Goal: Information Seeking & Learning: Check status

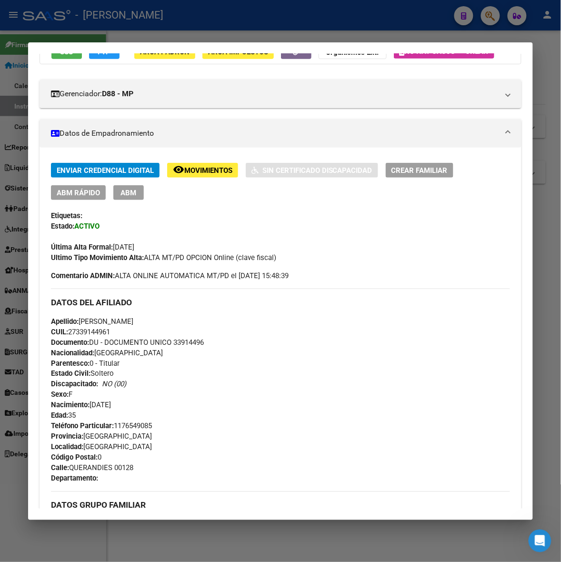
scroll to position [53, 0]
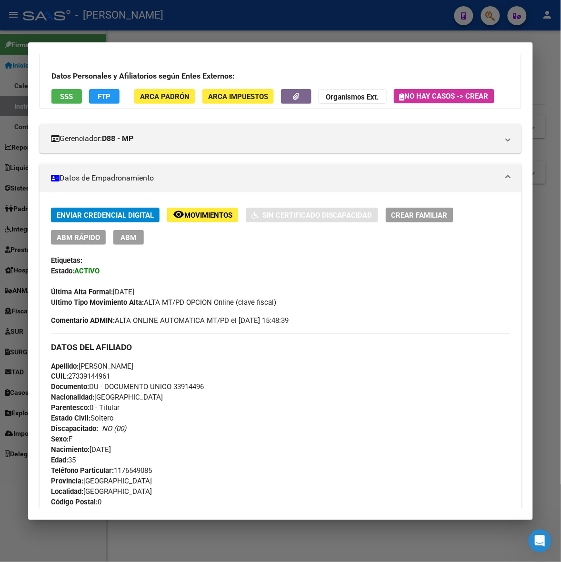
click at [553, 106] on div at bounding box center [280, 281] width 561 height 562
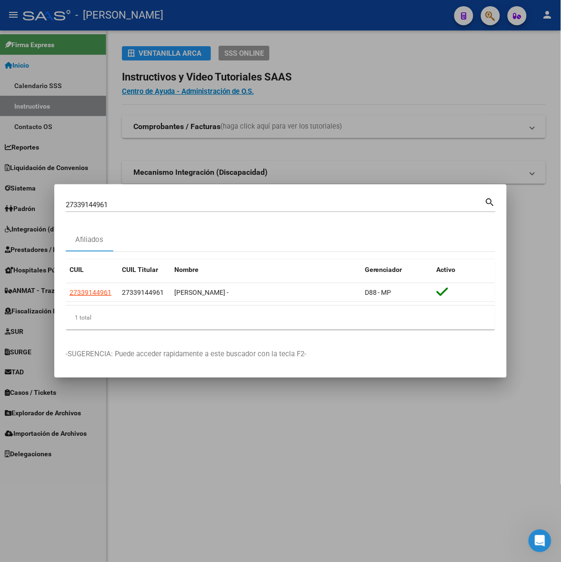
click at [217, 198] on div "27339144961 Buscar (apellido, dni, cuil, [PERSON_NAME], cuit, obra social)" at bounding box center [275, 205] width 419 height 14
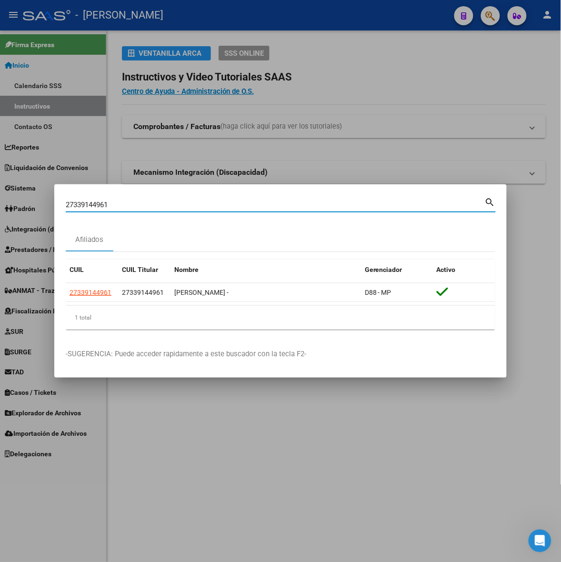
click at [217, 198] on div "27339144961 Buscar (apellido, dni, cuil, [PERSON_NAME], cuit, obra social)" at bounding box center [275, 205] width 419 height 14
click at [154, 199] on div "27339144961 Buscar (apellido, dni, cuil, [PERSON_NAME], cuit, obra social)" at bounding box center [275, 205] width 419 height 14
click at [153, 204] on input "27339144961" at bounding box center [275, 205] width 419 height 9
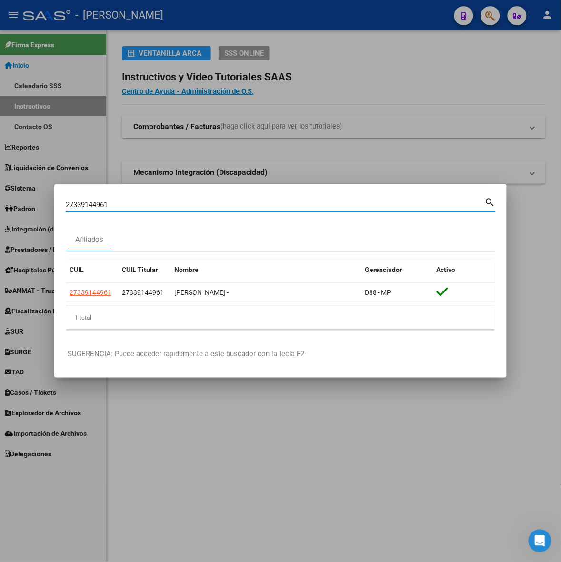
click at [153, 204] on input "27339144961" at bounding box center [275, 205] width 419 height 9
paste input "80028"
type input "27339800281"
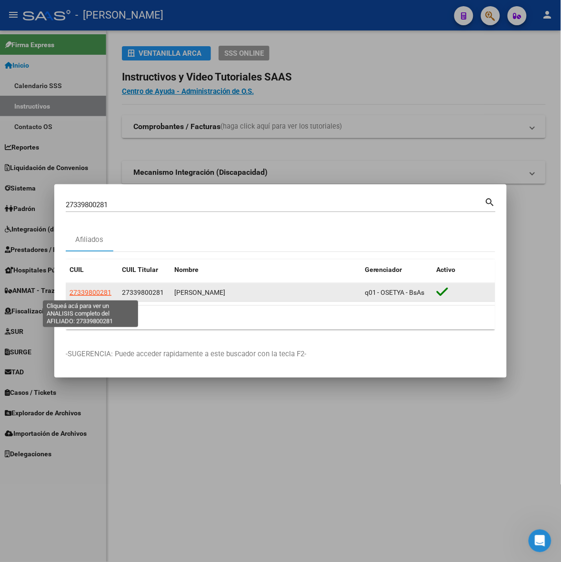
click at [92, 294] on span "27339800281" at bounding box center [91, 293] width 42 height 8
type textarea "27339800281"
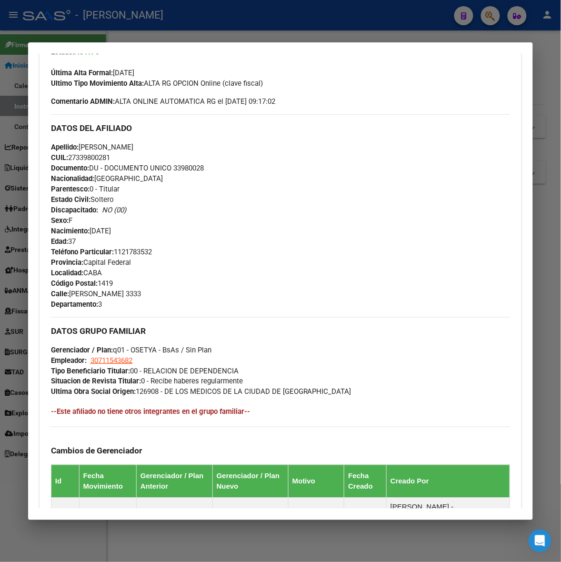
scroll to position [460, 0]
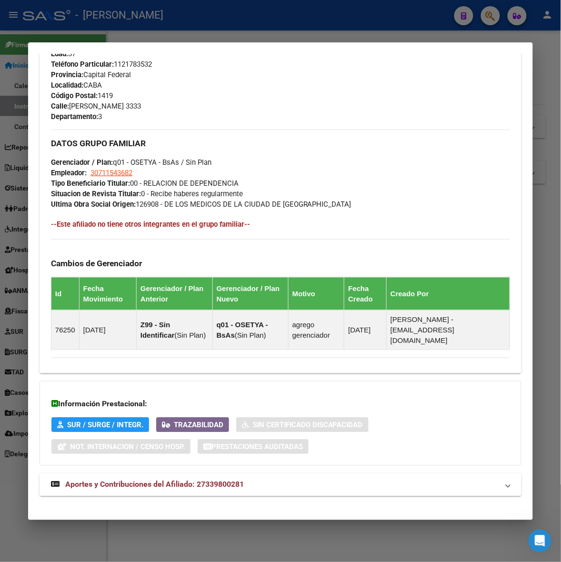
click at [374, 463] on div "DATOS PADRÓN ÁGIL: [PERSON_NAME] | ACTIVO | AFILIADO TITULAR Datos Personales y…" at bounding box center [281, 68] width 482 height 880
click at [365, 483] on mat-expansion-panel-header "Aportes y Contribuciones del Afiliado: 27339800281" at bounding box center [281, 485] width 482 height 23
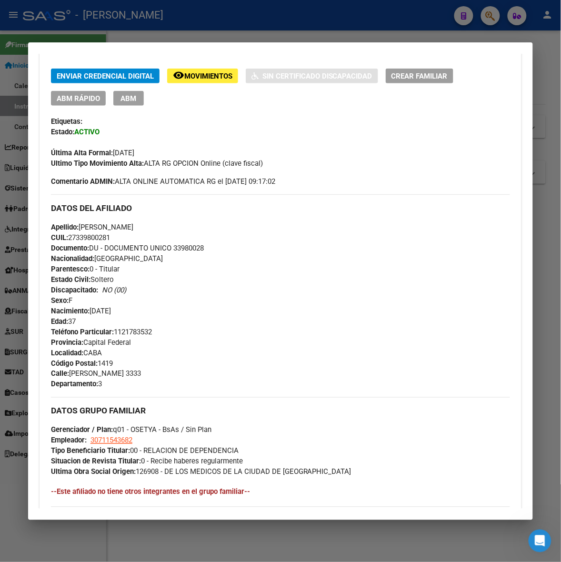
scroll to position [198, 0]
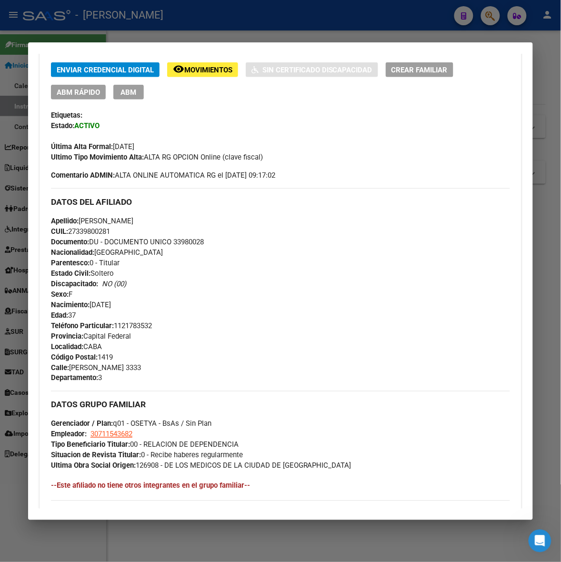
click at [545, 89] on div at bounding box center [280, 281] width 561 height 562
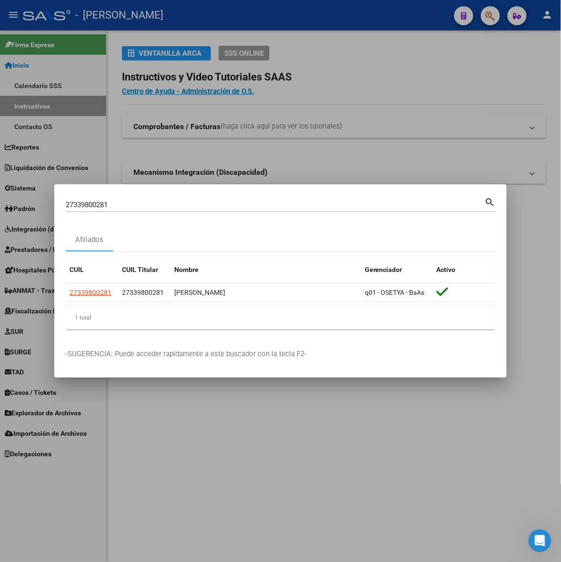
click at [162, 202] on input "27339800281" at bounding box center [275, 205] width 419 height 9
paste input "959248"
type input "27339959248"
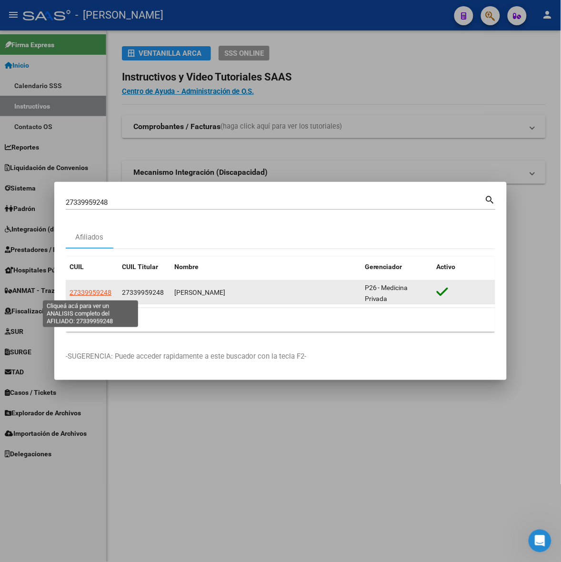
click at [105, 291] on span "27339959248" at bounding box center [91, 293] width 42 height 8
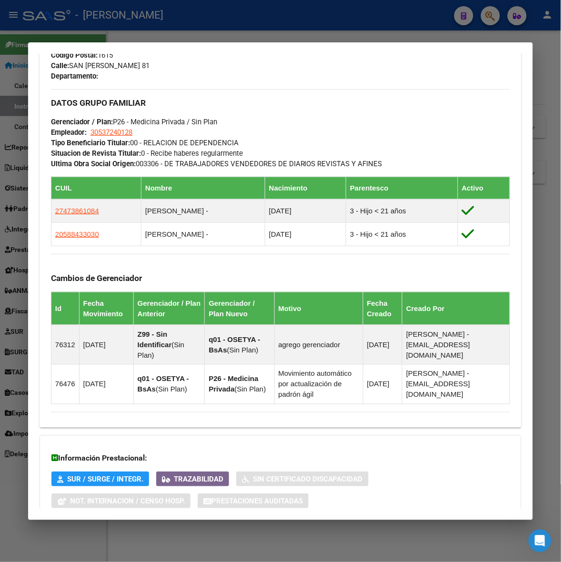
scroll to position [567, 0]
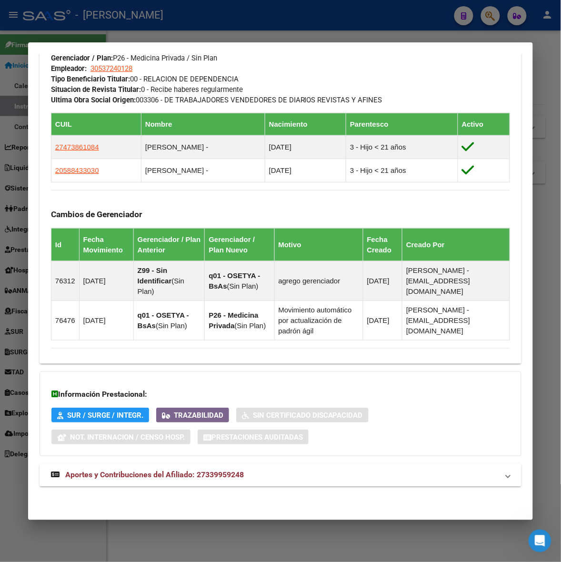
click at [263, 472] on mat-panel-title "Aportes y Contribuciones del Afiliado: 27339959248" at bounding box center [275, 475] width 448 height 11
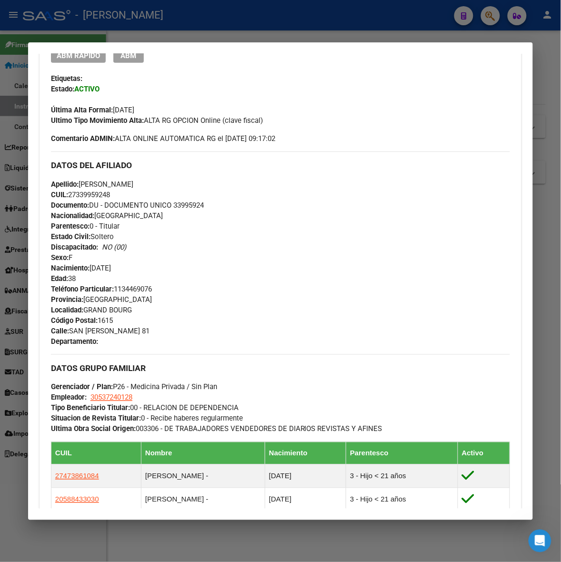
scroll to position [241, 0]
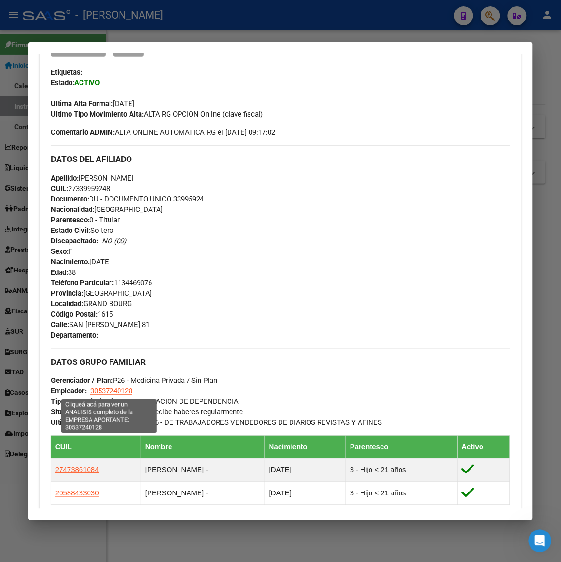
click at [105, 388] on span "30537240128" at bounding box center [112, 392] width 42 height 9
type textarea "30537240128"
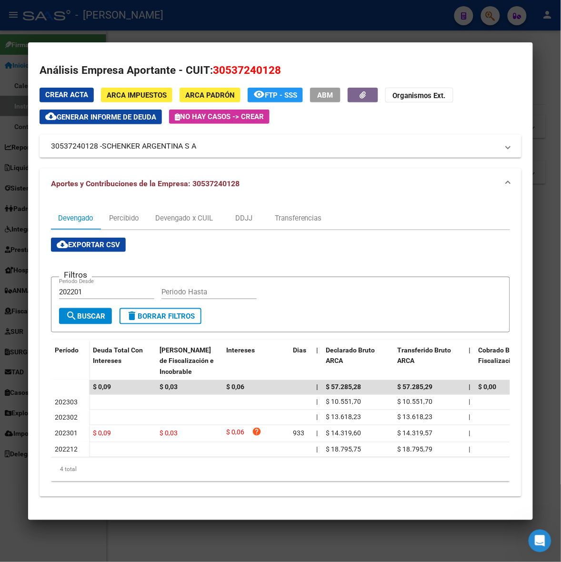
drag, startPoint x: 99, startPoint y: 148, endPoint x: 199, endPoint y: 158, distance: 100.1
click at [199, 158] on div "Crear Acta ARCA Impuestos ARCA Padrón remove_red_eye FTP - SSS ABM Organismos E…" at bounding box center [281, 293] width 482 height 410
copy div "Crear Acta ARCA Impuestos ARCA Padrón remove_red_eye FTP - SSS ABM Organismos E…"
click at [420, 20] on div at bounding box center [280, 281] width 561 height 562
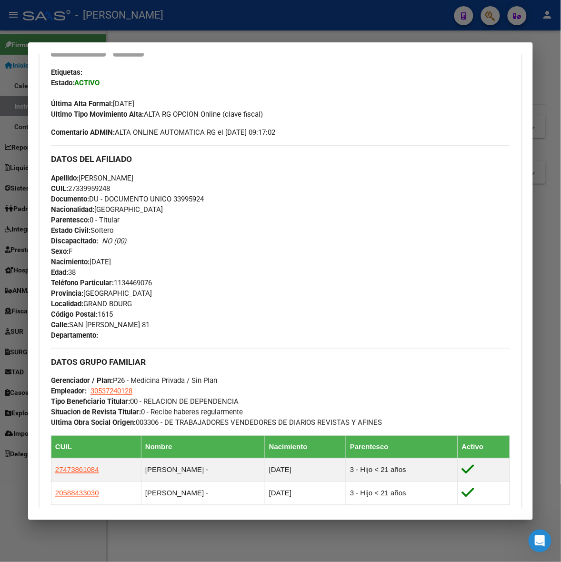
drag, startPoint x: 375, startPoint y: 116, endPoint x: 392, endPoint y: 102, distance: 22.3
click at [377, 116] on div "Ultimo Tipo Movimiento Alta: ALTA RG OPCION Online (clave fiscal)" at bounding box center [280, 114] width 459 height 10
click at [498, 34] on div at bounding box center [280, 281] width 561 height 562
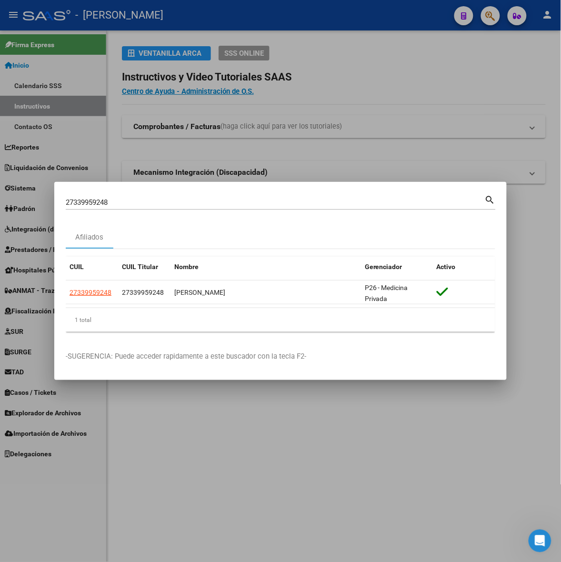
click at [177, 196] on div "27339959248 Buscar (apellido, dni, [PERSON_NAME], [PERSON_NAME], cuit, obra soc…" at bounding box center [275, 202] width 419 height 14
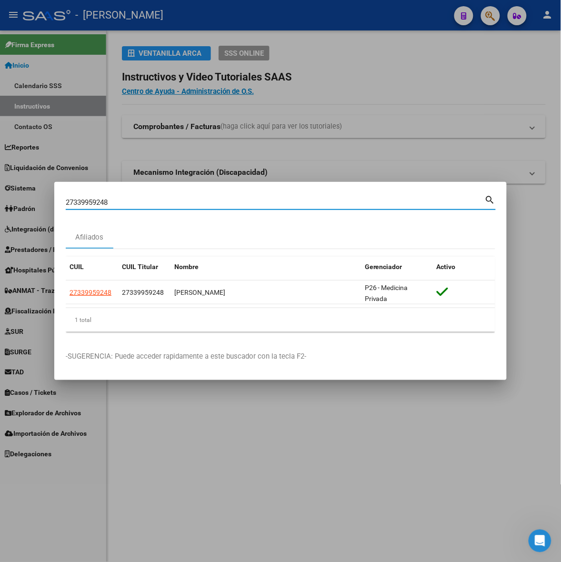
click at [177, 196] on div "27339959248 Buscar (apellido, dni, [PERSON_NAME], [PERSON_NAME], cuit, obra soc…" at bounding box center [275, 202] width 419 height 14
click at [77, 202] on input "27339959248" at bounding box center [275, 202] width 419 height 9
paste input "40260495"
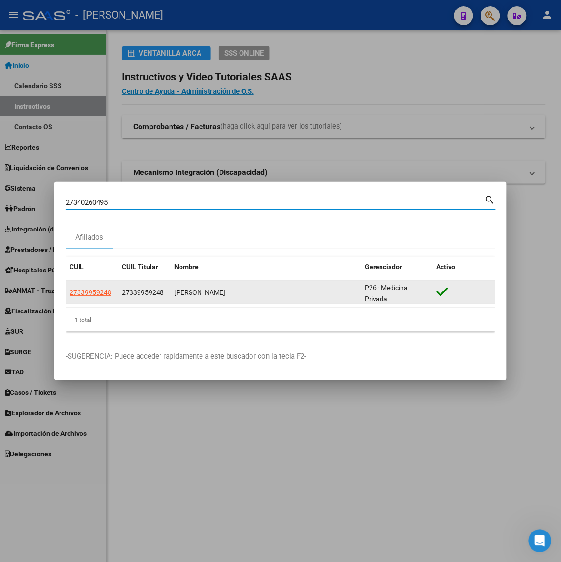
type input "27340260495"
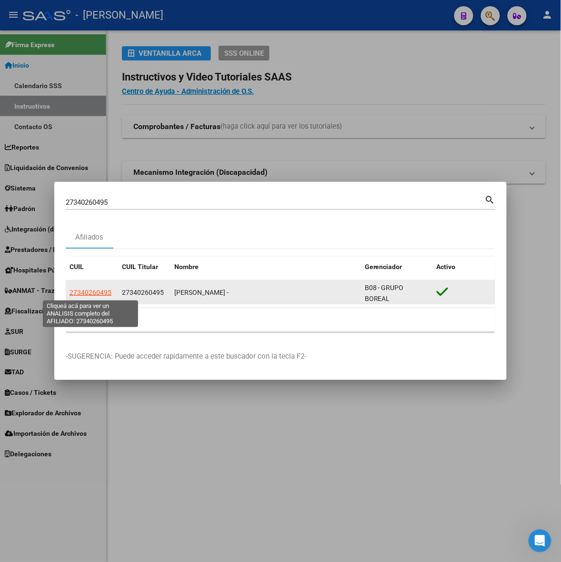
click at [92, 291] on span "27340260495" at bounding box center [91, 293] width 42 height 8
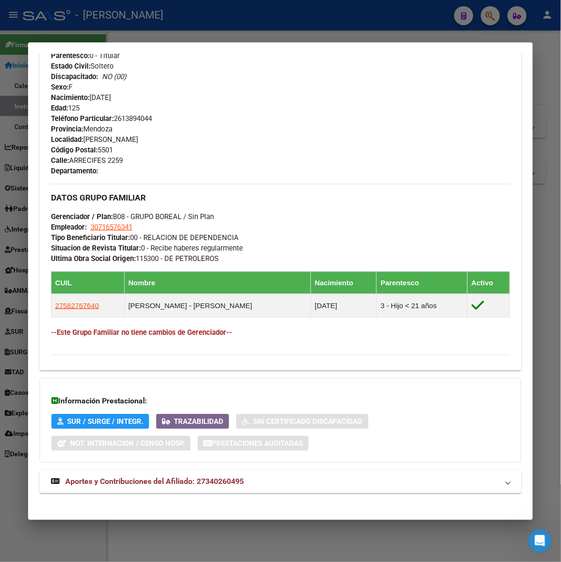
scroll to position [413, 0]
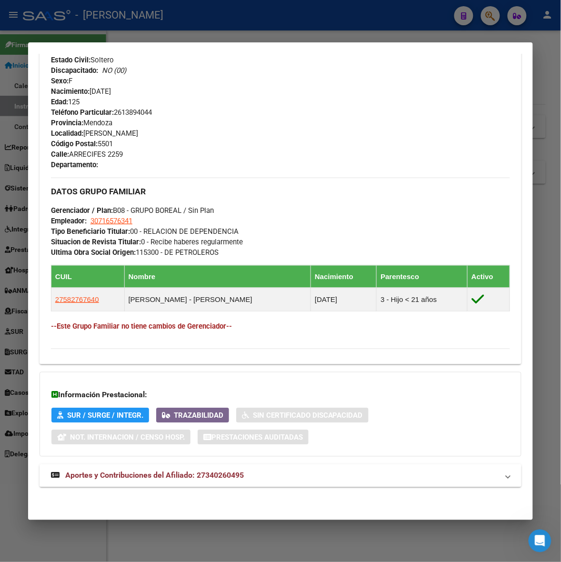
click at [308, 475] on mat-panel-title "Aportes y Contribuciones del Afiliado: 27340260495" at bounding box center [275, 475] width 448 height 11
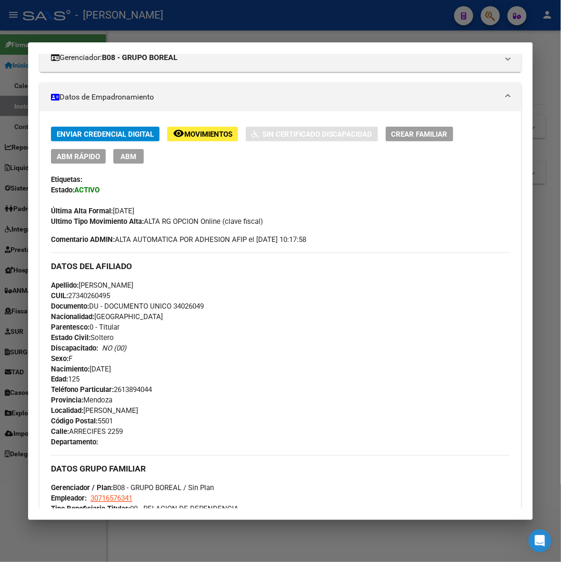
scroll to position [172, 0]
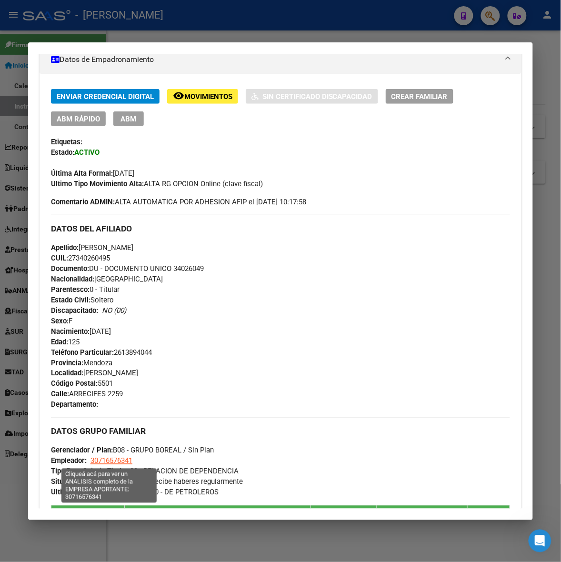
click at [112, 459] on span "30716576341" at bounding box center [112, 461] width 42 height 9
type textarea "30716576341"
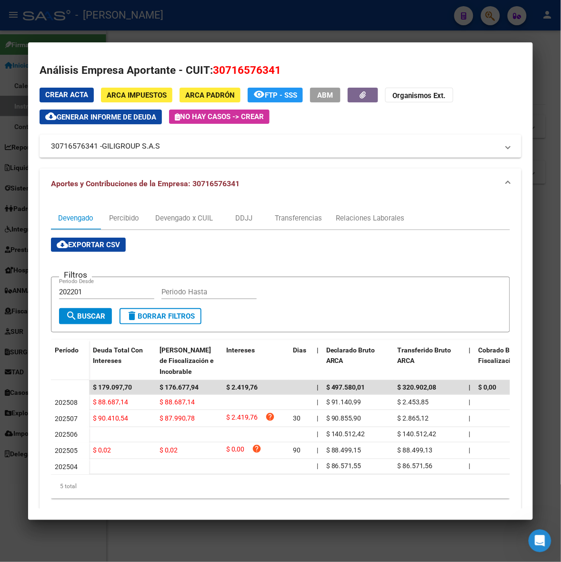
drag, startPoint x: 100, startPoint y: 149, endPoint x: 167, endPoint y: 157, distance: 67.2
click at [167, 157] on mat-expansion-panel-header "30716576341 - GILIGROUP S.A.S" at bounding box center [281, 146] width 482 height 23
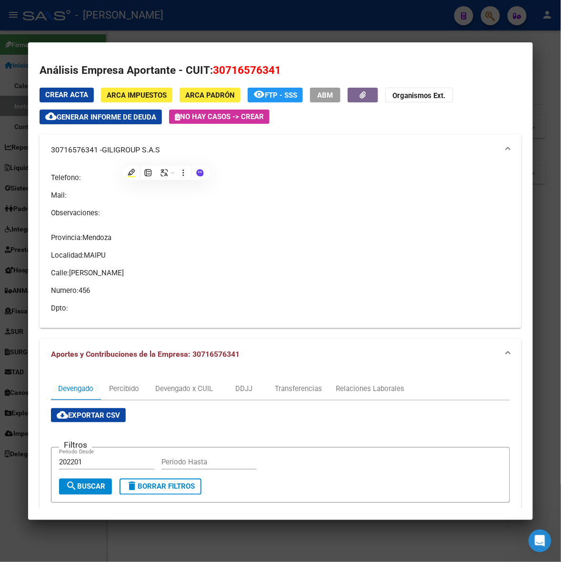
copy span "GILIGROUP S.A.S"
click at [403, 36] on div at bounding box center [280, 281] width 561 height 562
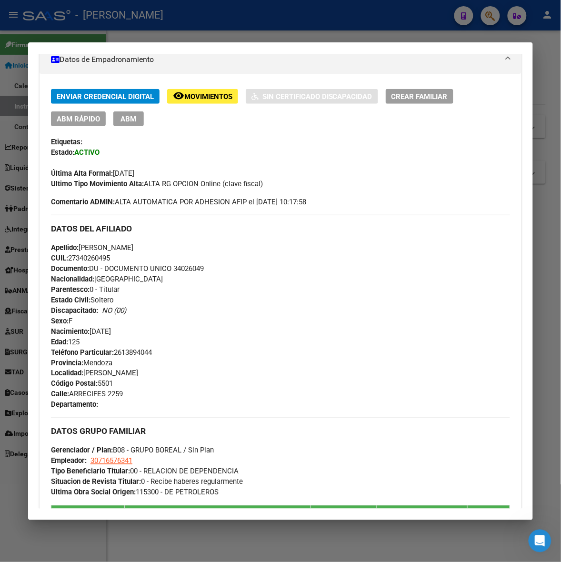
click at [307, 159] on div "Última Alta Formal: [DATE]" at bounding box center [280, 168] width 459 height 21
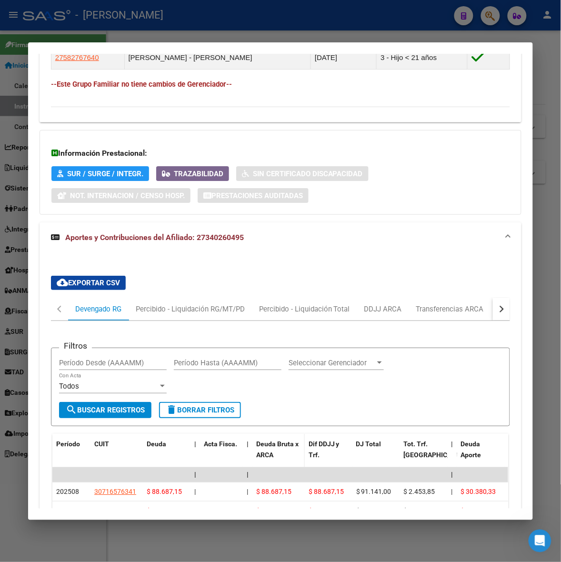
scroll to position [767, 0]
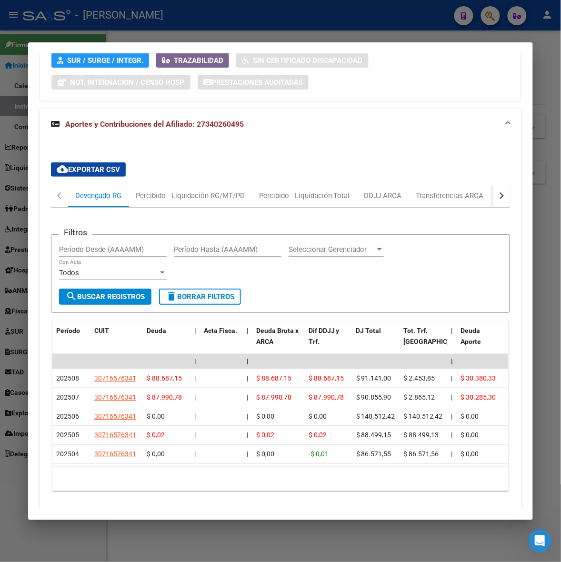
click at [551, 68] on div at bounding box center [280, 281] width 561 height 562
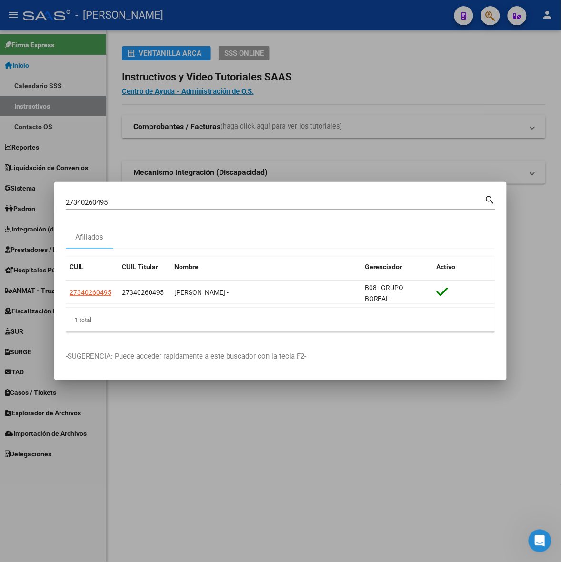
click at [184, 195] on div "27340260495 Buscar (apellido, dni, cuil, [PERSON_NAME], cuit, obra social)" at bounding box center [275, 202] width 419 height 14
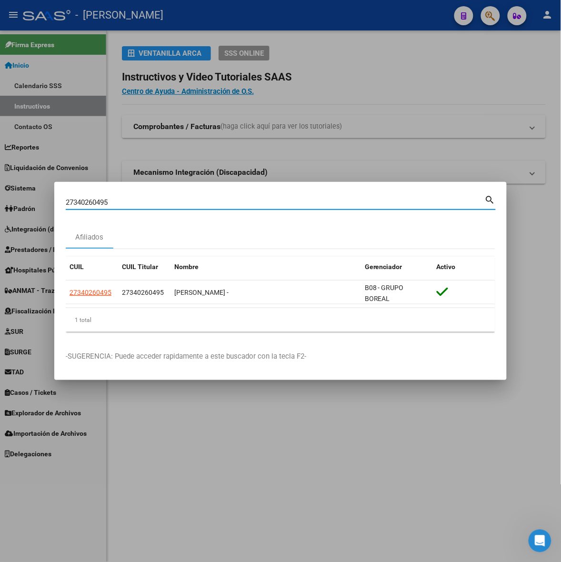
click at [182, 203] on input "27340260495" at bounding box center [275, 202] width 419 height 9
paste input "568694"
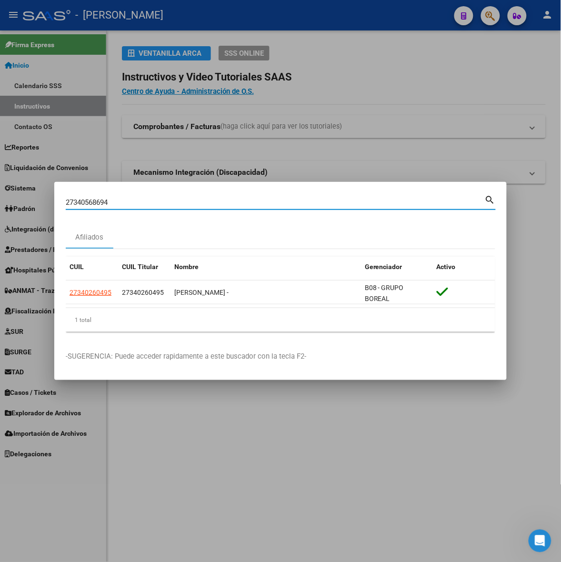
type input "27340568694"
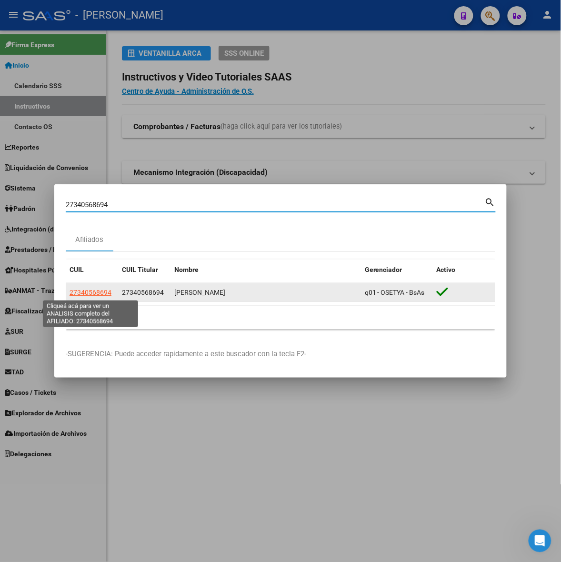
click at [94, 294] on span "27340568694" at bounding box center [91, 293] width 42 height 8
type textarea "27340568694"
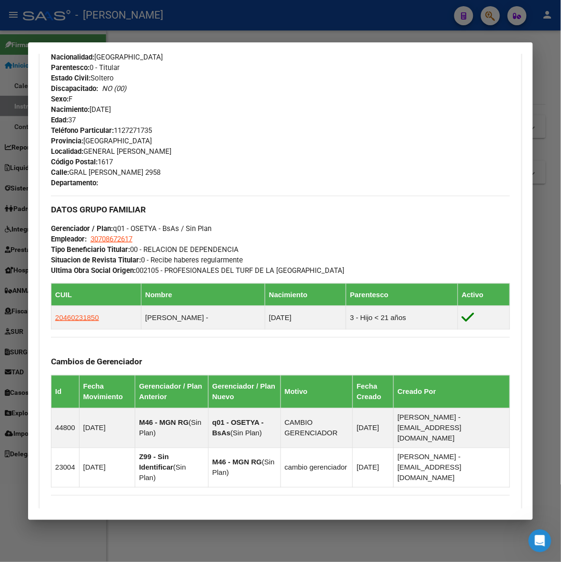
scroll to position [522, 0]
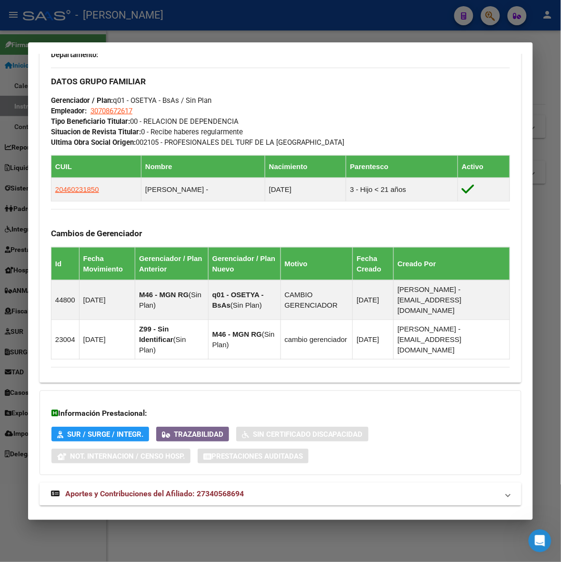
click at [361, 489] on mat-panel-title "Aportes y Contribuciones del Afiliado: 27340568694" at bounding box center [275, 494] width 448 height 11
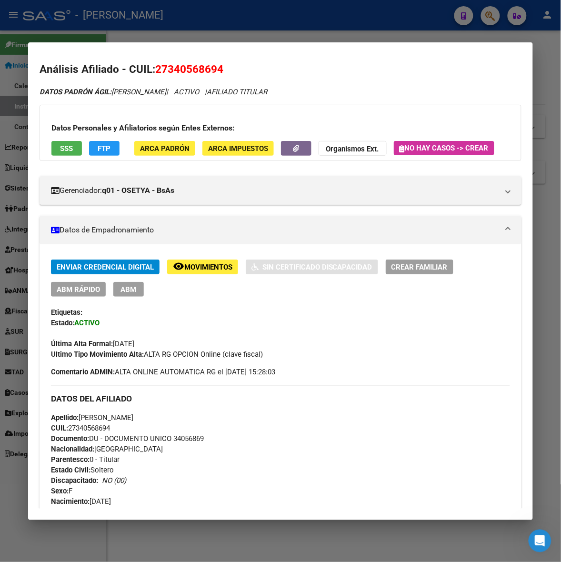
scroll to position [0, 0]
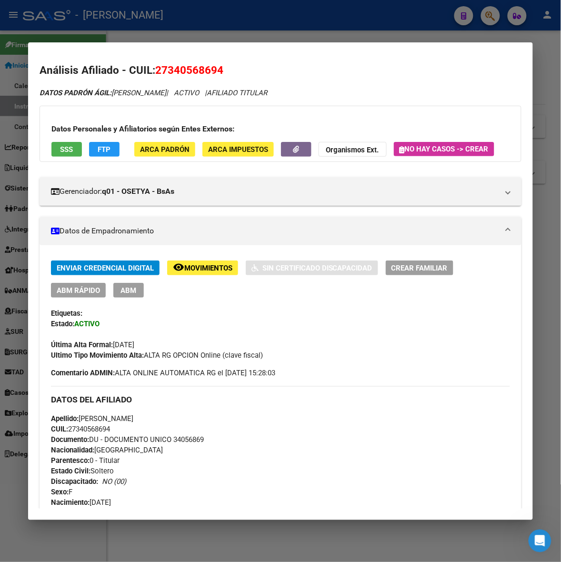
click at [556, 77] on div at bounding box center [280, 281] width 561 height 562
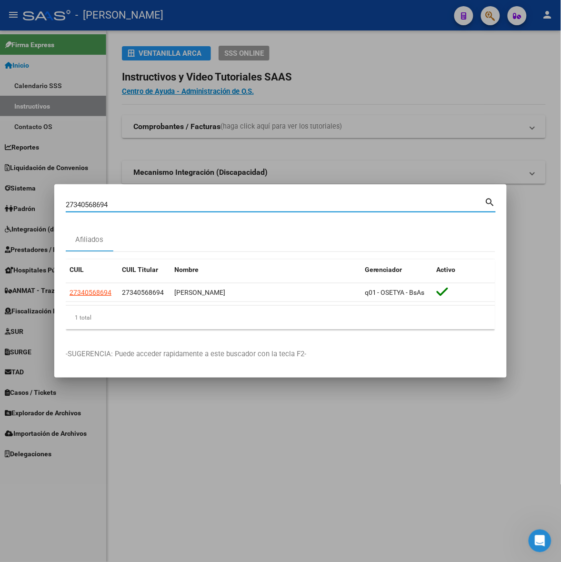
drag, startPoint x: 148, startPoint y: 204, endPoint x: 115, endPoint y: 203, distance: 32.4
click at [115, 203] on input "27340568694" at bounding box center [275, 205] width 419 height 9
paste input "832103"
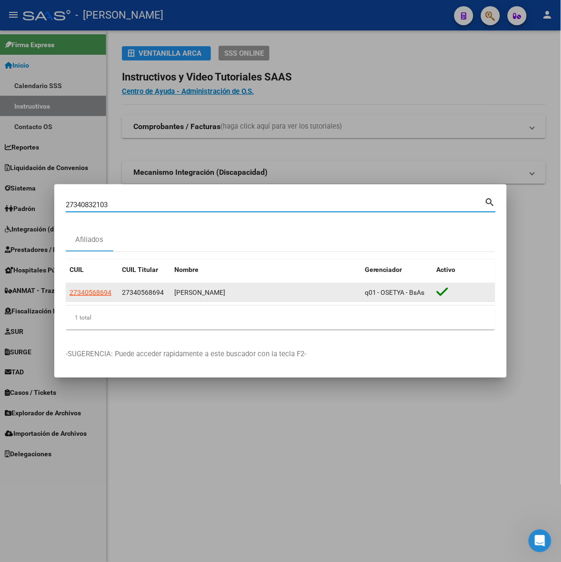
type input "27340832103"
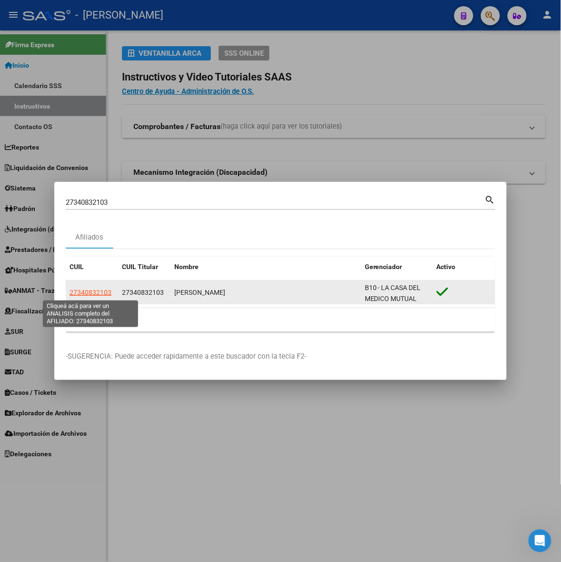
click at [93, 291] on span "27340832103" at bounding box center [91, 293] width 42 height 8
type textarea "27340832103"
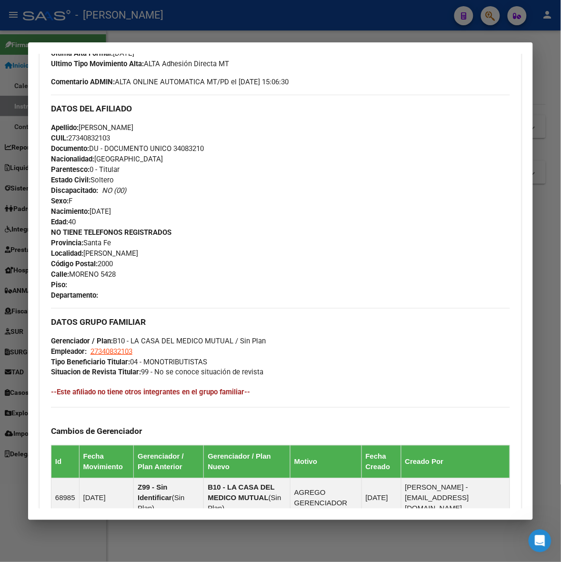
scroll to position [470, 0]
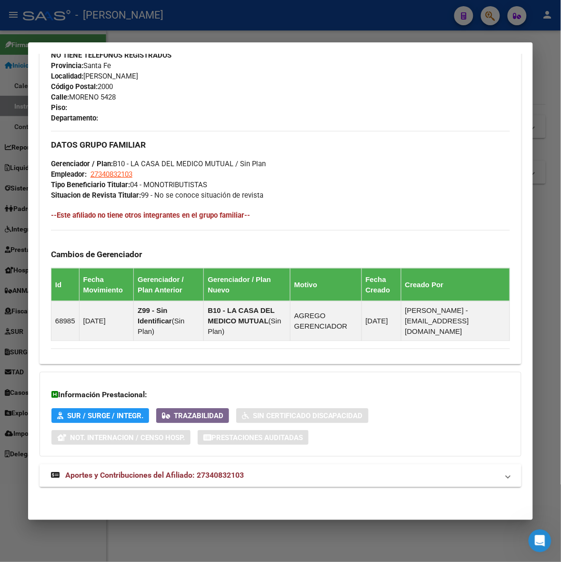
click at [391, 474] on mat-panel-title "Aportes y Contribuciones del Afiliado: 27340832103" at bounding box center [275, 475] width 448 height 11
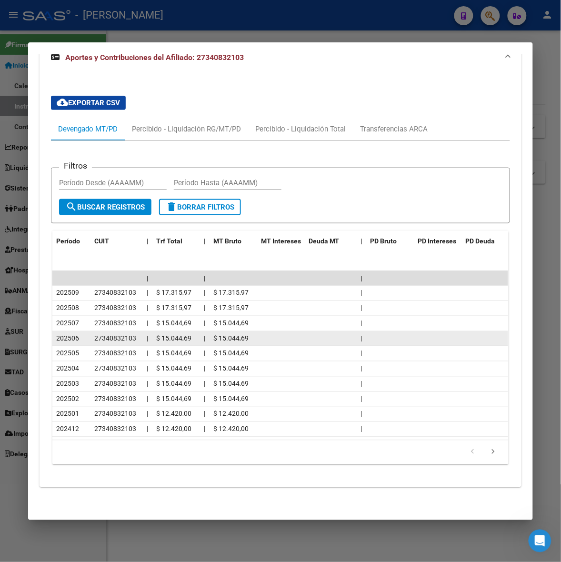
scroll to position [902, 0]
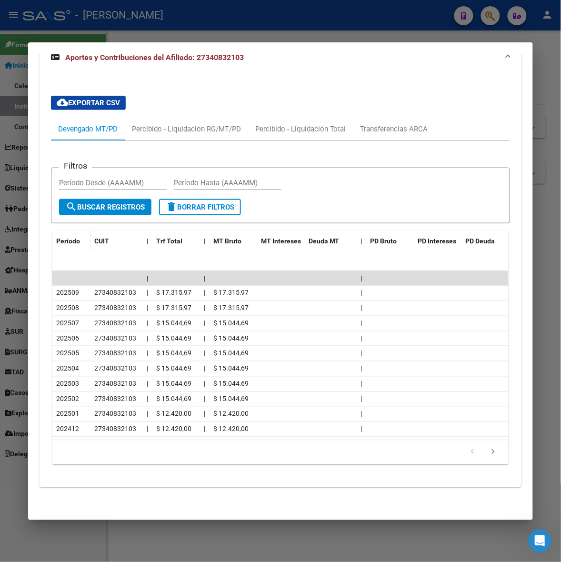
click at [61, 236] on div "Período" at bounding box center [71, 241] width 31 height 11
click at [365, 124] on div "Transferencias ARCA" at bounding box center [395, 129] width 68 height 10
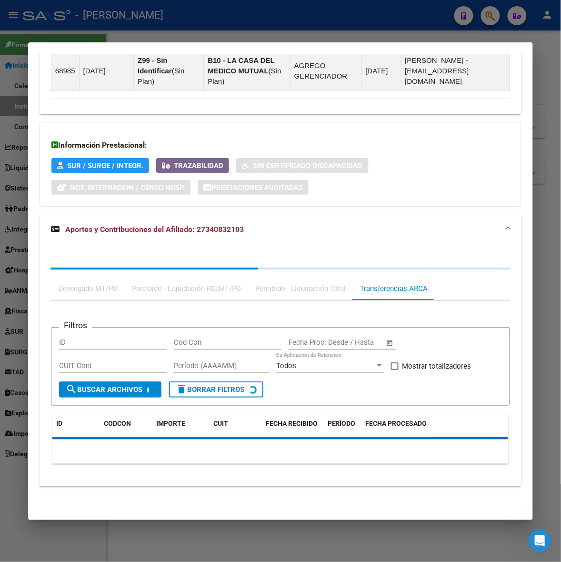
scroll to position [890, 0]
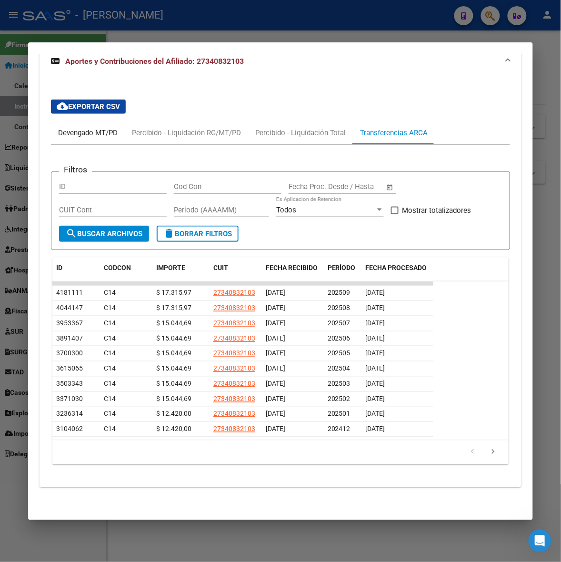
click at [94, 128] on div "Devengado MT/PD" at bounding box center [88, 133] width 60 height 10
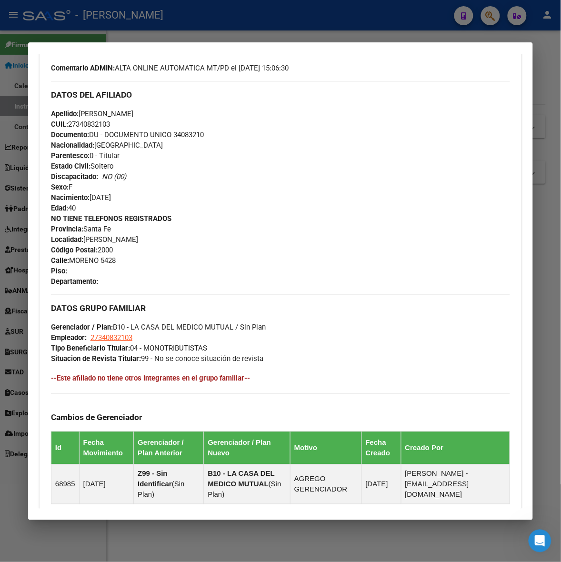
scroll to position [298, 0]
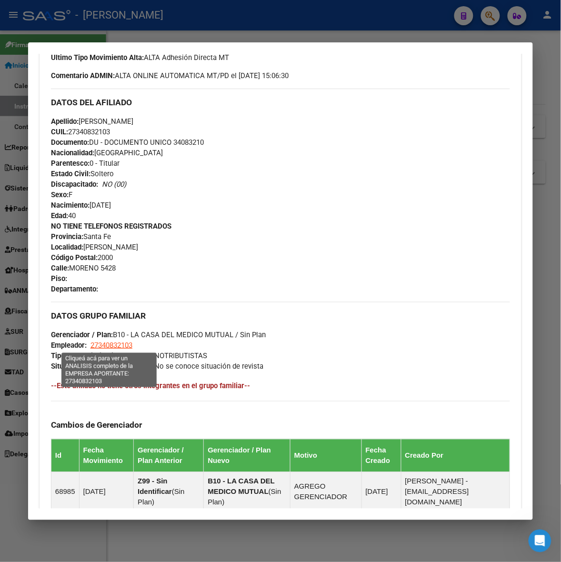
click at [106, 346] on span "27340832103" at bounding box center [112, 345] width 42 height 9
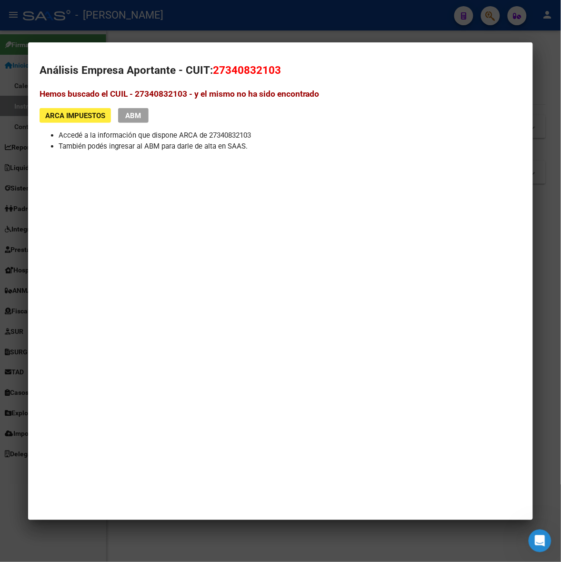
drag, startPoint x: 272, startPoint y: 10, endPoint x: 231, endPoint y: 21, distance: 42.2
click at [273, 10] on div at bounding box center [280, 281] width 561 height 562
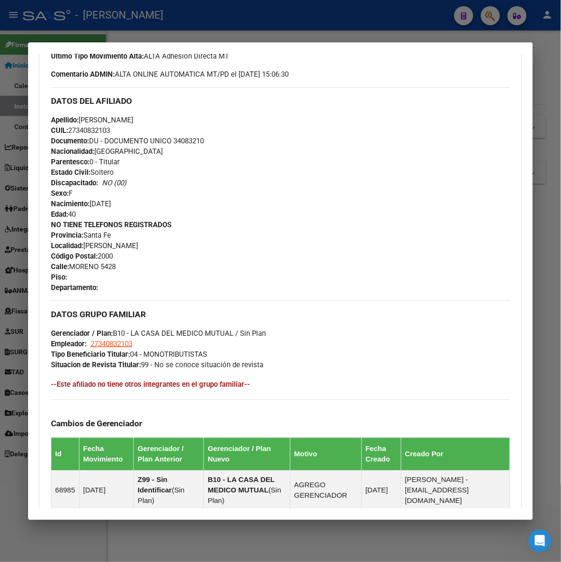
scroll to position [306, 0]
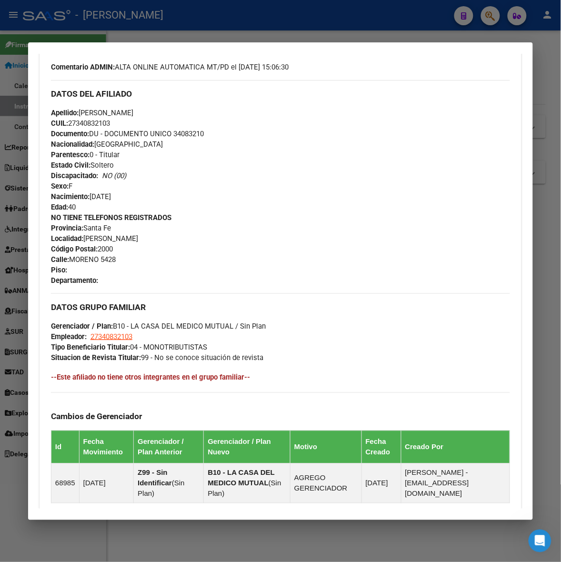
click at [276, 256] on div "NO TIENE TELEFONOS REGISTRADOS Provincia: [GEOGRAPHIC_DATA] Localidad: [GEOGRAP…" at bounding box center [280, 249] width 459 height 73
click at [552, 118] on div at bounding box center [280, 281] width 561 height 562
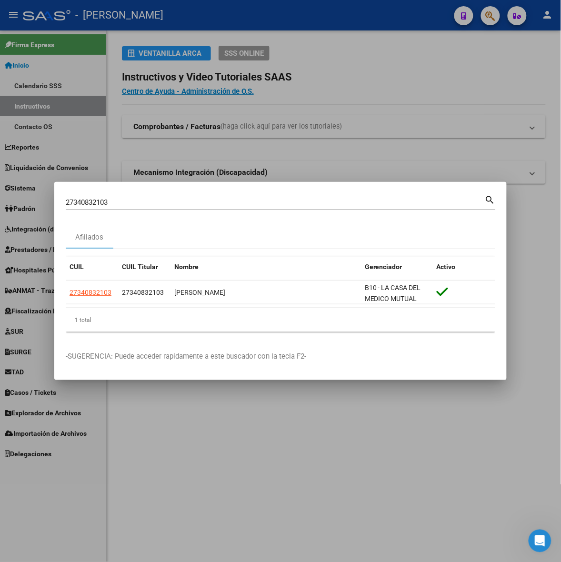
click at [141, 196] on div "27340832103 Buscar (apellido, dni, [PERSON_NAME], [PERSON_NAME], cuit, obra soc…" at bounding box center [275, 202] width 419 height 14
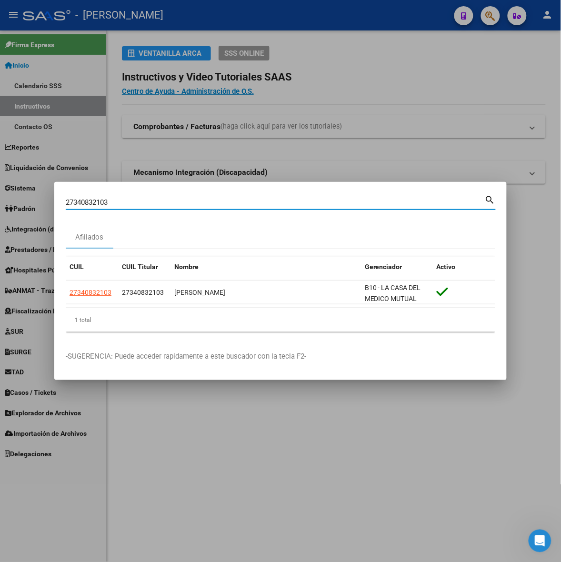
click at [92, 204] on input "27340832103" at bounding box center [275, 202] width 419 height 9
paste input "5544"
type input "27340835544"
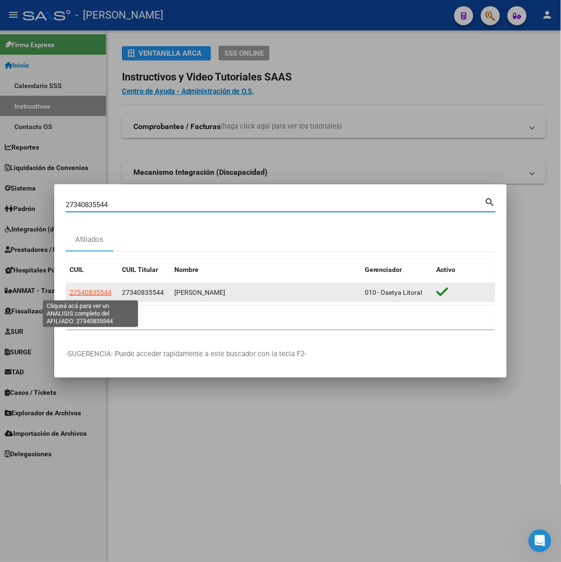
click at [106, 294] on span "27340835544" at bounding box center [91, 293] width 42 height 8
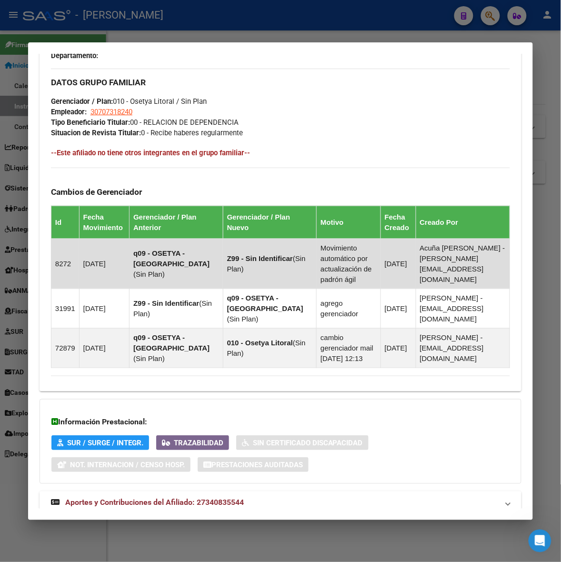
scroll to position [549, 0]
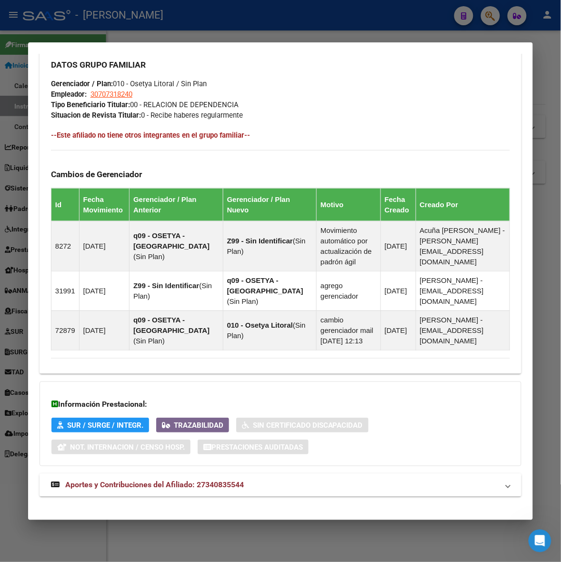
click at [248, 480] on mat-panel-title "Aportes y Contribuciones del Afiliado: 27340835544" at bounding box center [275, 485] width 448 height 11
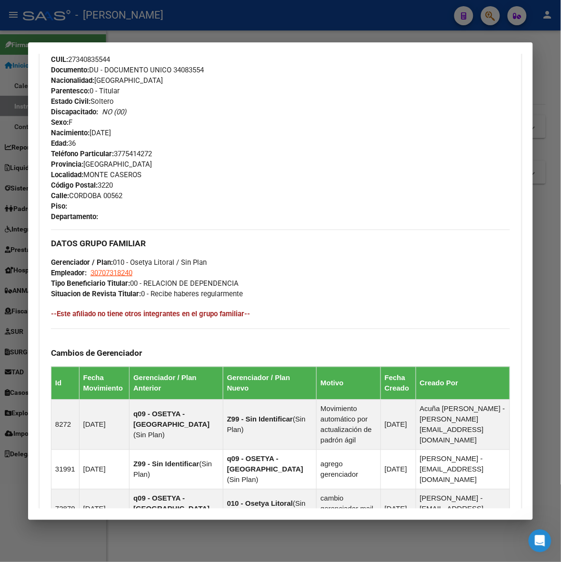
scroll to position [311, 0]
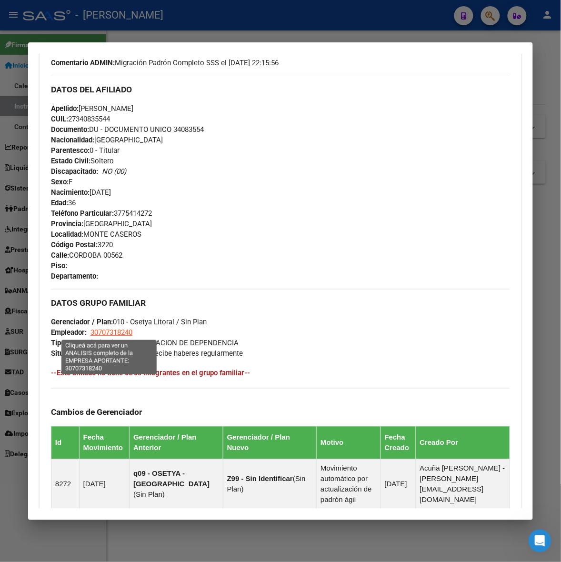
click at [110, 335] on span "30707318240" at bounding box center [112, 332] width 42 height 9
type textarea "30707318240"
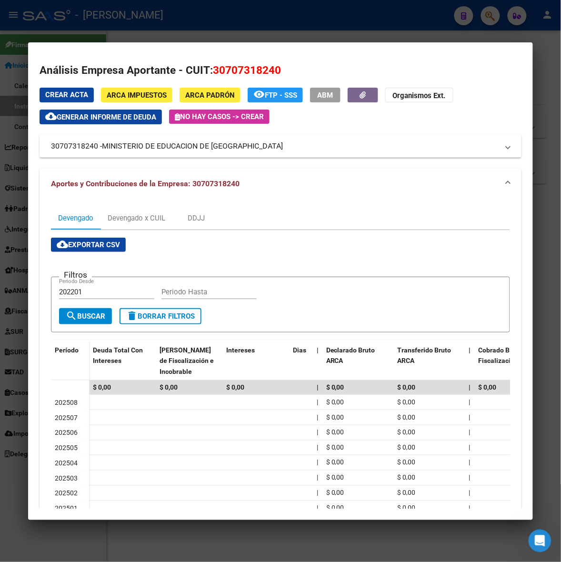
drag, startPoint x: 99, startPoint y: 146, endPoint x: 261, endPoint y: 160, distance: 162.6
click at [261, 160] on div "Crear Acta ARCA Impuestos ARCA Padrón remove_red_eye FTP - SSS ABM Organismos E…" at bounding box center [281, 337] width 482 height 499
click at [201, 139] on mat-expansion-panel-header "30707318240 - MINISTERIO DE EDUCACION DE [GEOGRAPHIC_DATA]" at bounding box center [281, 146] width 482 height 23
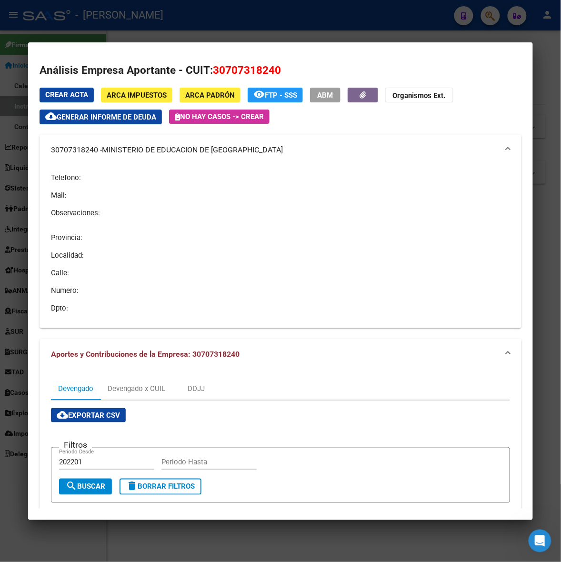
drag, startPoint x: 113, startPoint y: 146, endPoint x: 98, endPoint y: 177, distance: 34.5
click at [98, 177] on p "Telefono:" at bounding box center [280, 178] width 459 height 10
drag, startPoint x: 101, startPoint y: 152, endPoint x: 258, endPoint y: 156, distance: 157.4
click at [258, 156] on mat-expansion-panel-header "30707318240 - MINISTERIO DE EDUCACION DE [GEOGRAPHIC_DATA]" at bounding box center [281, 150] width 482 height 31
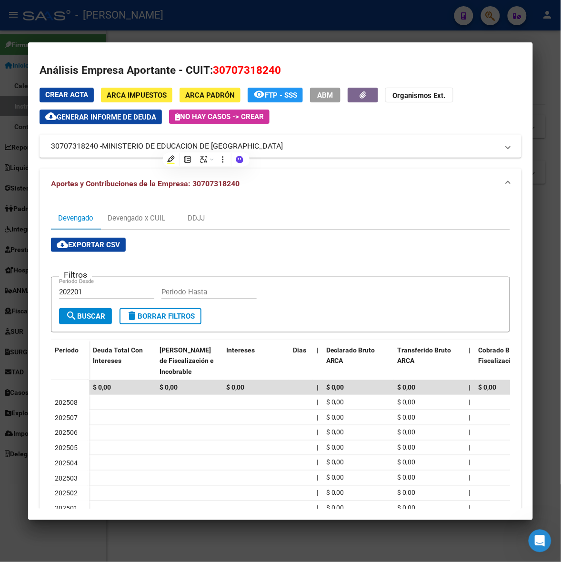
copy span "MINISTERIO DE EDUCACION DE [GEOGRAPHIC_DATA]"
click at [487, 32] on div at bounding box center [280, 281] width 561 height 562
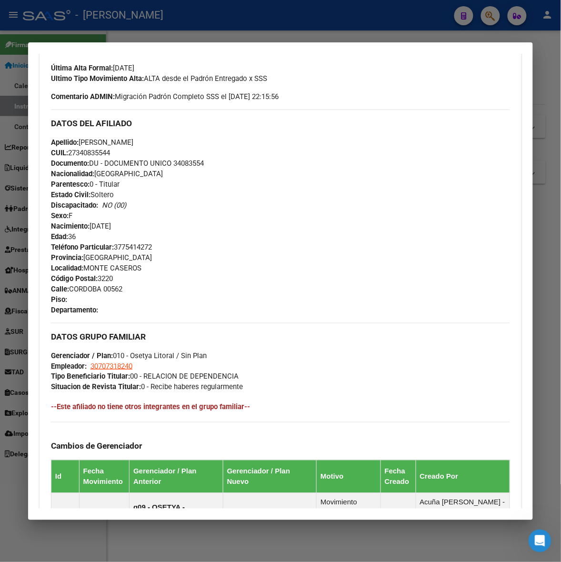
scroll to position [238, 0]
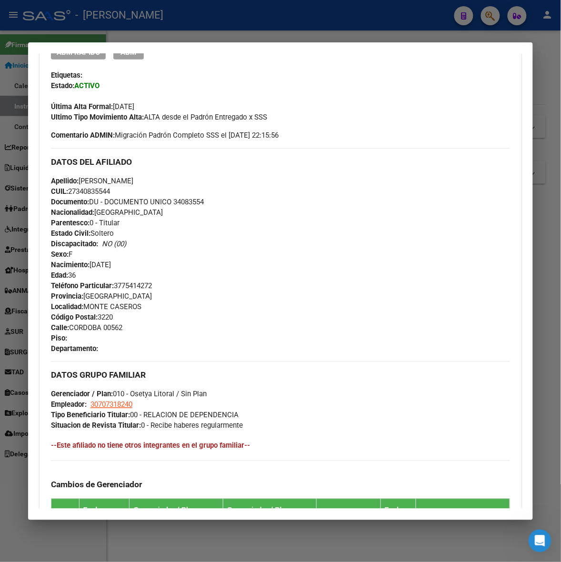
drag, startPoint x: 383, startPoint y: 168, endPoint x: 388, endPoint y: 160, distance: 9.0
click at [383, 168] on div "DATOS DEL AFILIADO" at bounding box center [280, 162] width 459 height 28
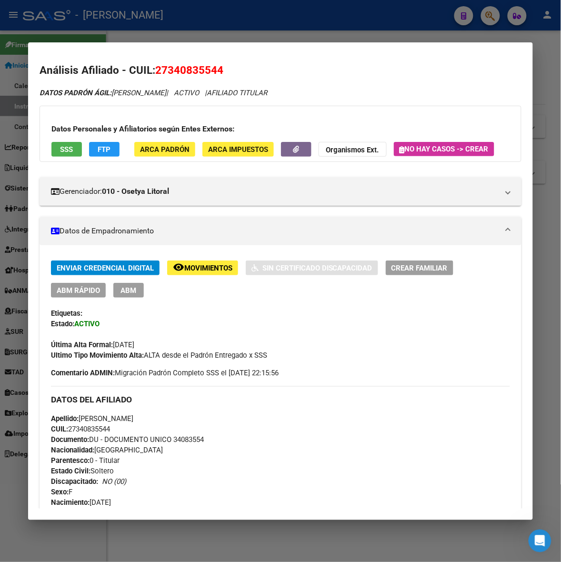
click at [546, 103] on div at bounding box center [280, 281] width 561 height 562
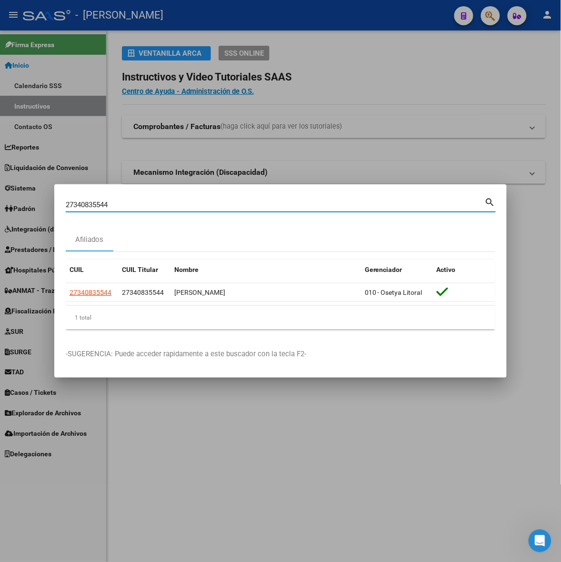
click at [167, 207] on input "27340835544" at bounding box center [275, 205] width 419 height 9
paste input "92815"
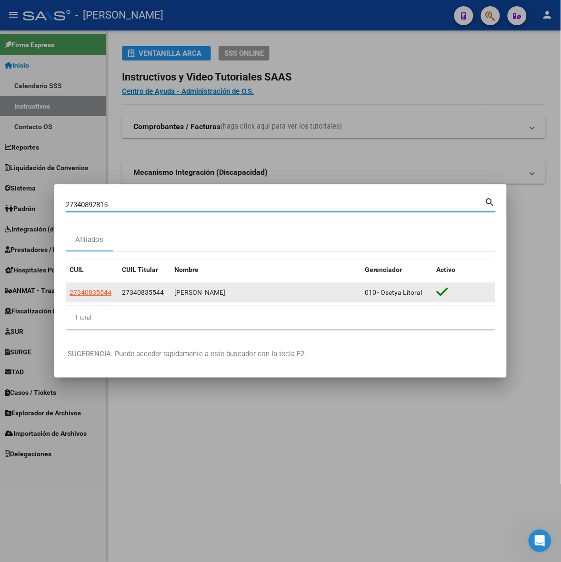
type input "27340892815"
click at [97, 294] on span "27340892815" at bounding box center [91, 293] width 42 height 8
type textarea "27340892815"
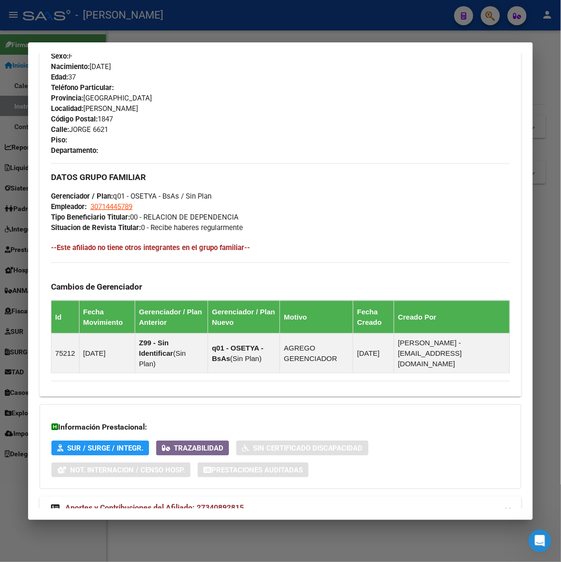
scroll to position [460, 0]
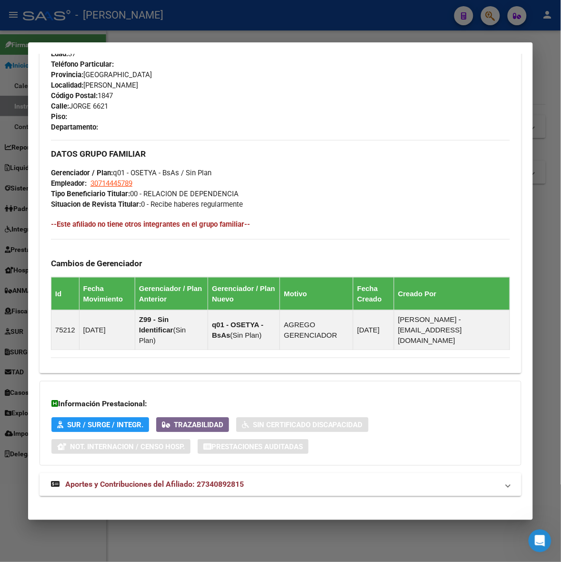
click at [260, 480] on mat-panel-title "Aportes y Contribuciones del Afiliado: 27340892815" at bounding box center [275, 485] width 448 height 11
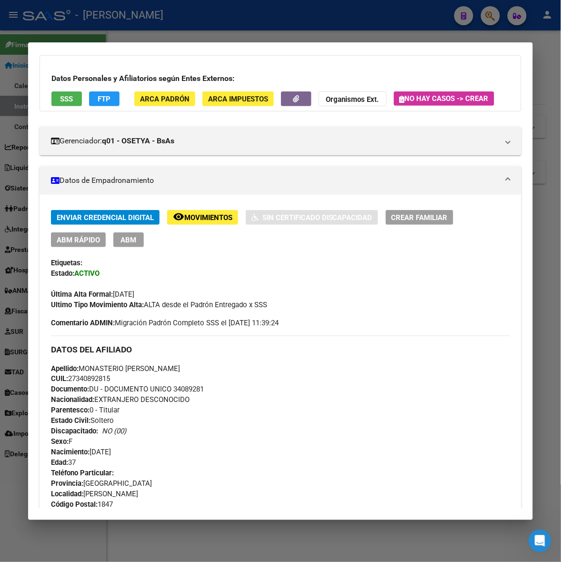
scroll to position [0, 0]
